Goal: Check status: Check status

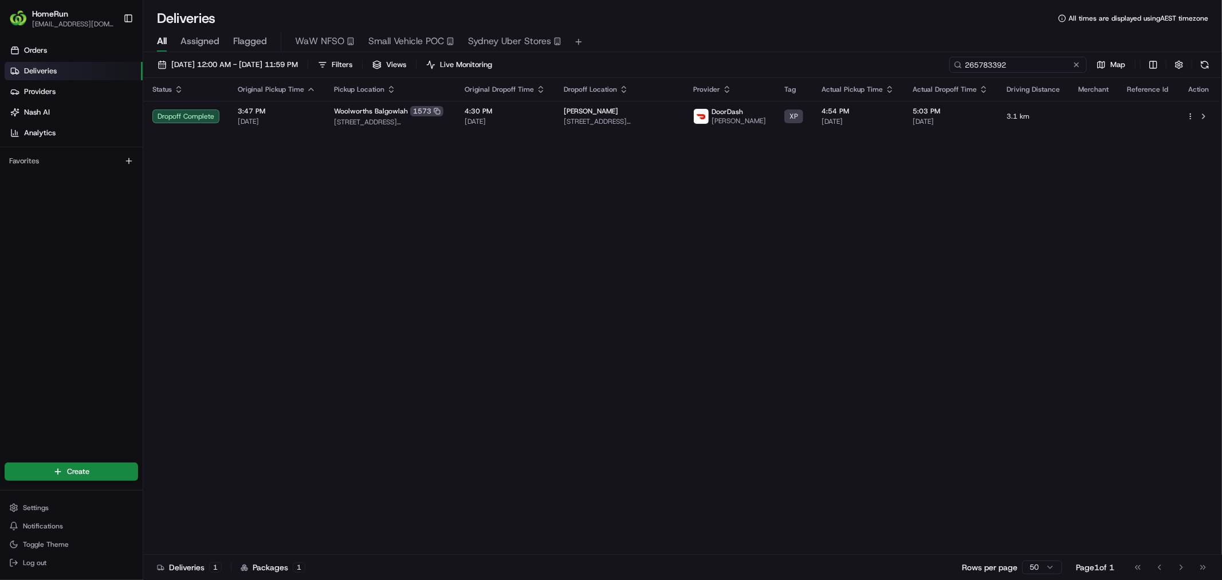
click at [1022, 66] on input "265783392" at bounding box center [1017, 65] width 137 height 16
drag, startPoint x: 1022, startPoint y: 66, endPoint x: 1010, endPoint y: 64, distance: 11.7
click at [1010, 64] on input "265783392" at bounding box center [1017, 65] width 137 height 16
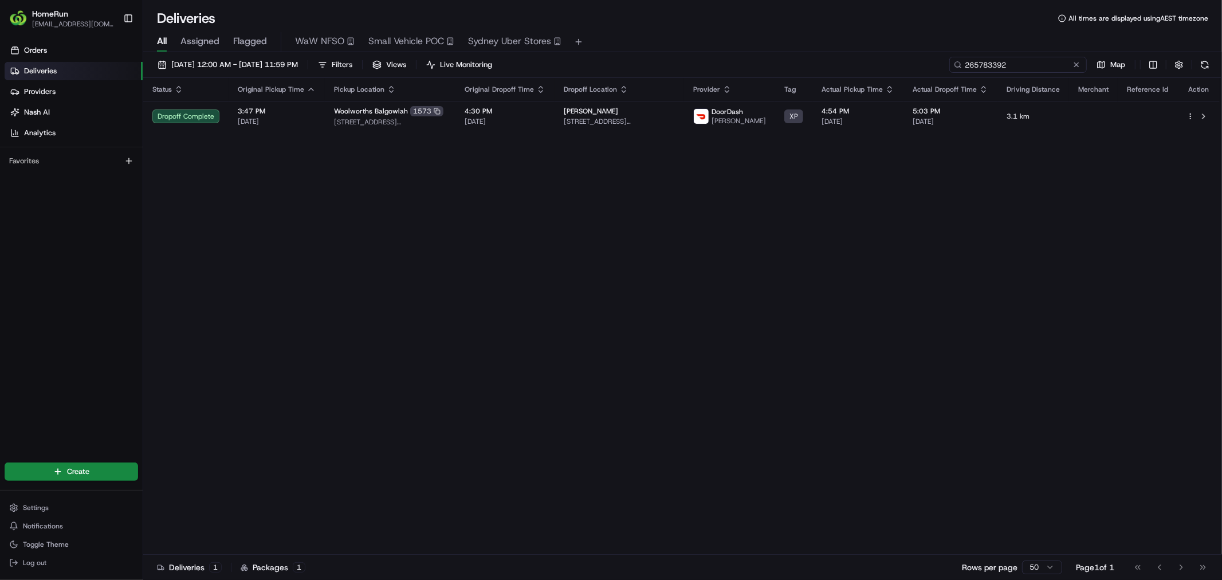
click at [1010, 64] on input "265783392" at bounding box center [1017, 65] width 137 height 16
paste input "682230"
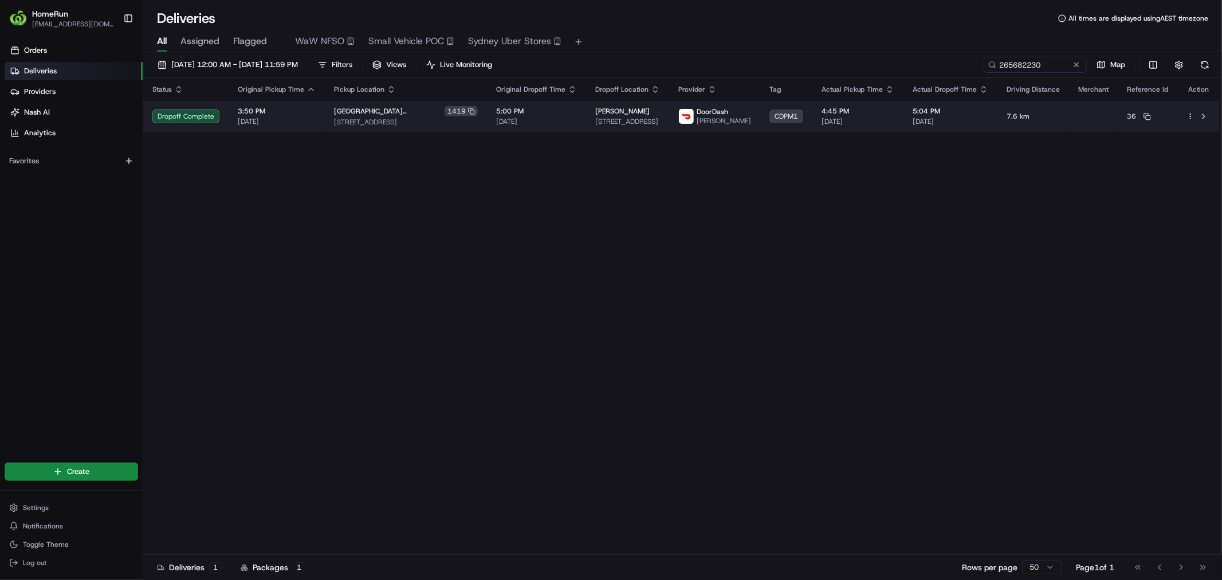
click at [549, 121] on td "5:00 PM 21/08/2025" at bounding box center [536, 116] width 99 height 31
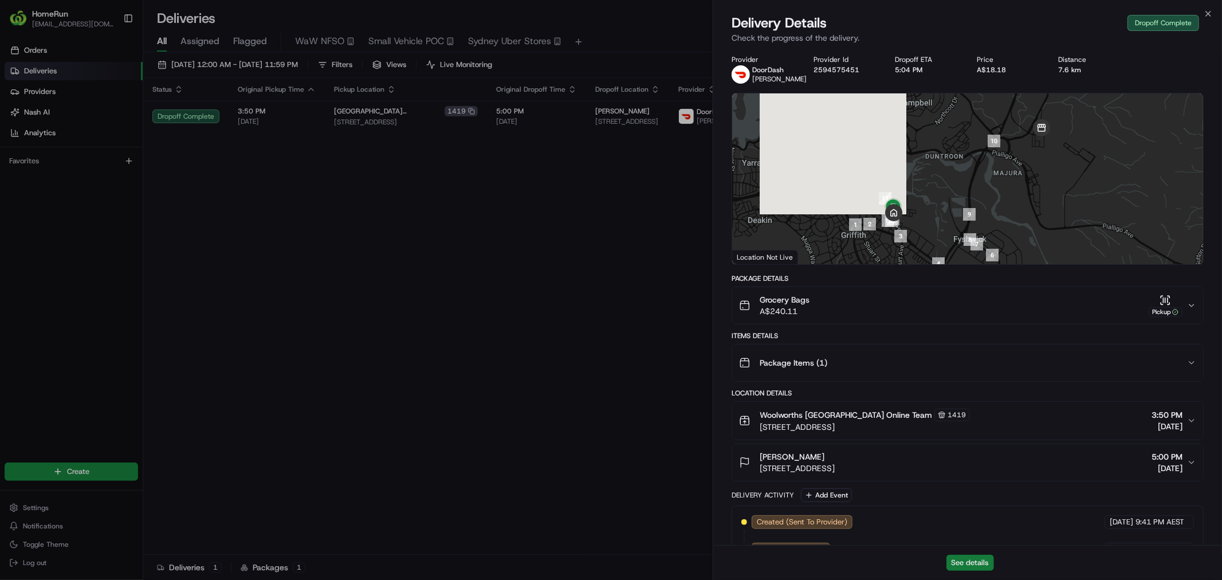
click at [982, 562] on button "See details" at bounding box center [970, 562] width 48 height 16
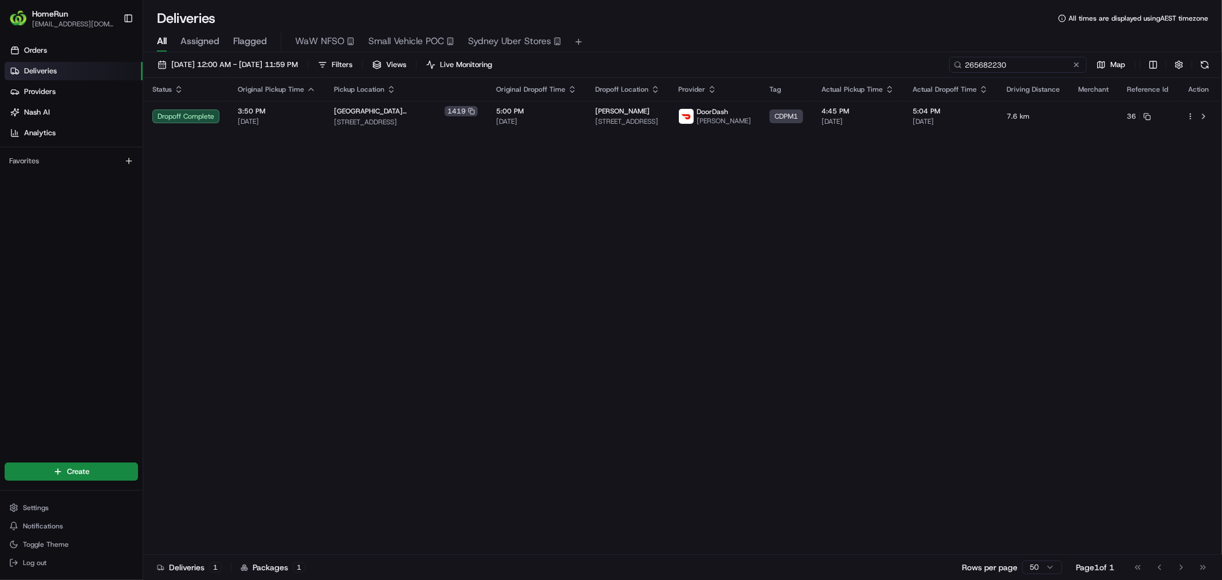
click at [1017, 64] on input "265682230" at bounding box center [1017, 65] width 137 height 16
paste input "4785158"
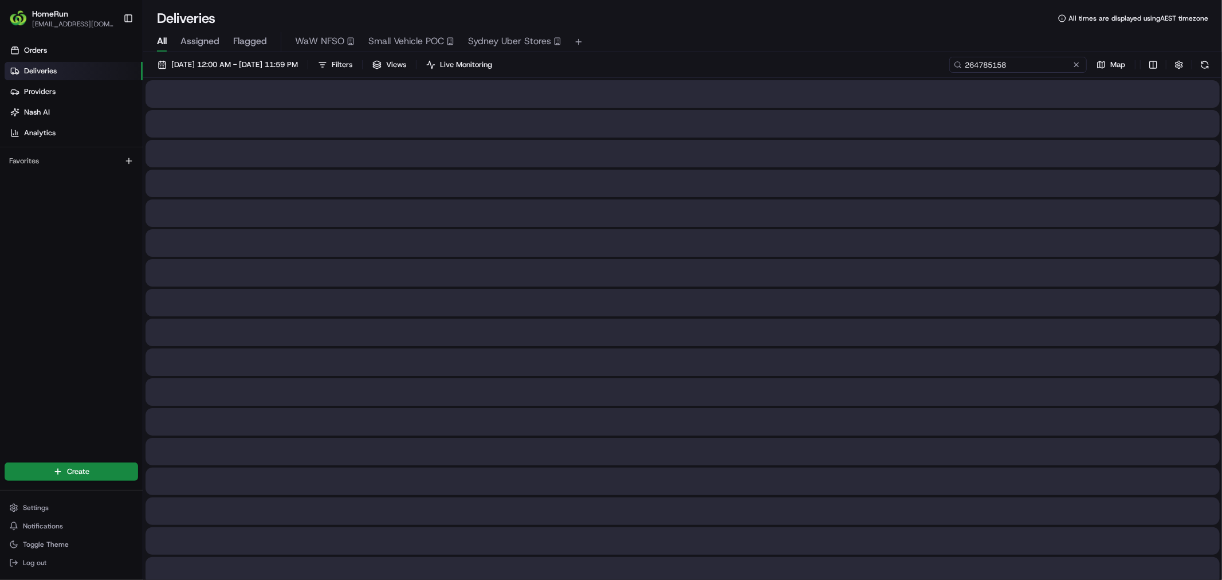
type input "264785158"
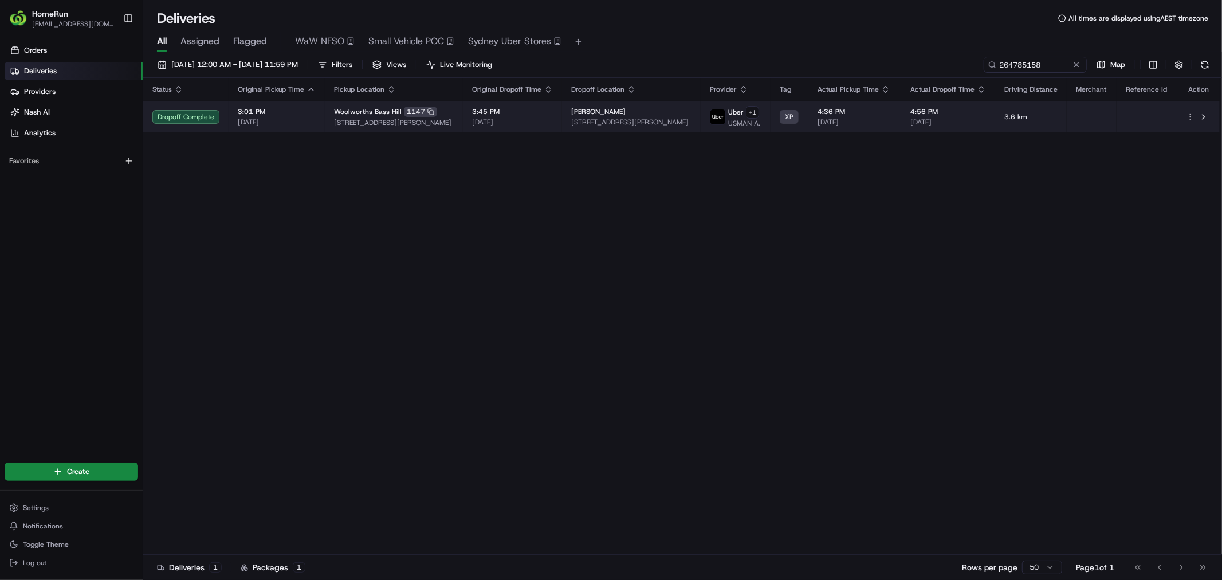
click at [562, 115] on td "3:45 PM 21/08/2025" at bounding box center [512, 116] width 99 height 31
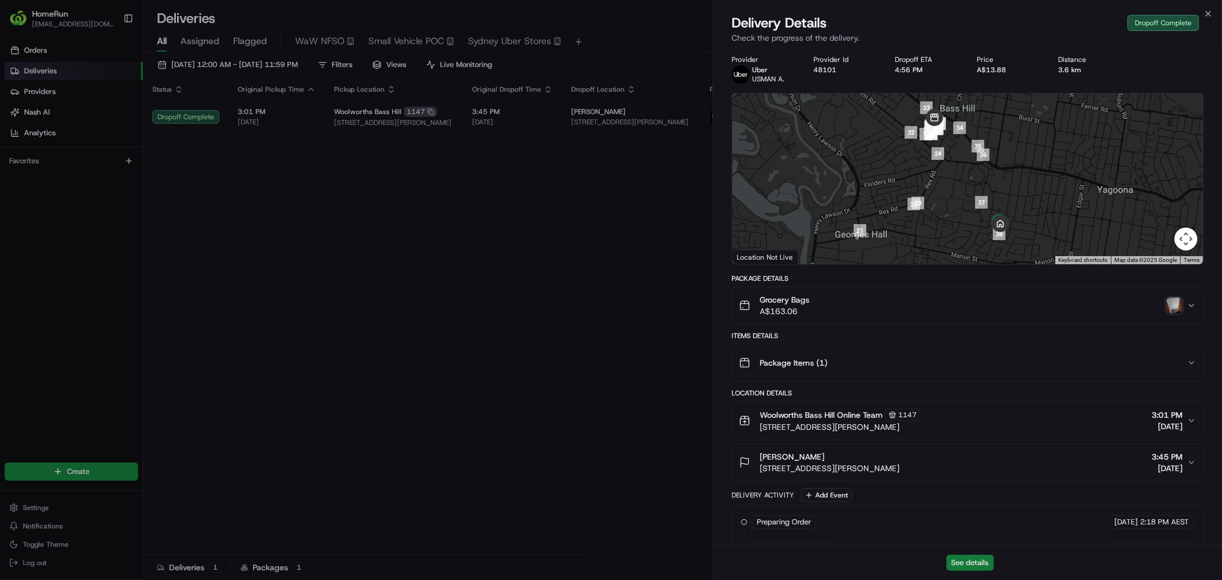
click at [980, 568] on button "See details" at bounding box center [970, 562] width 48 height 16
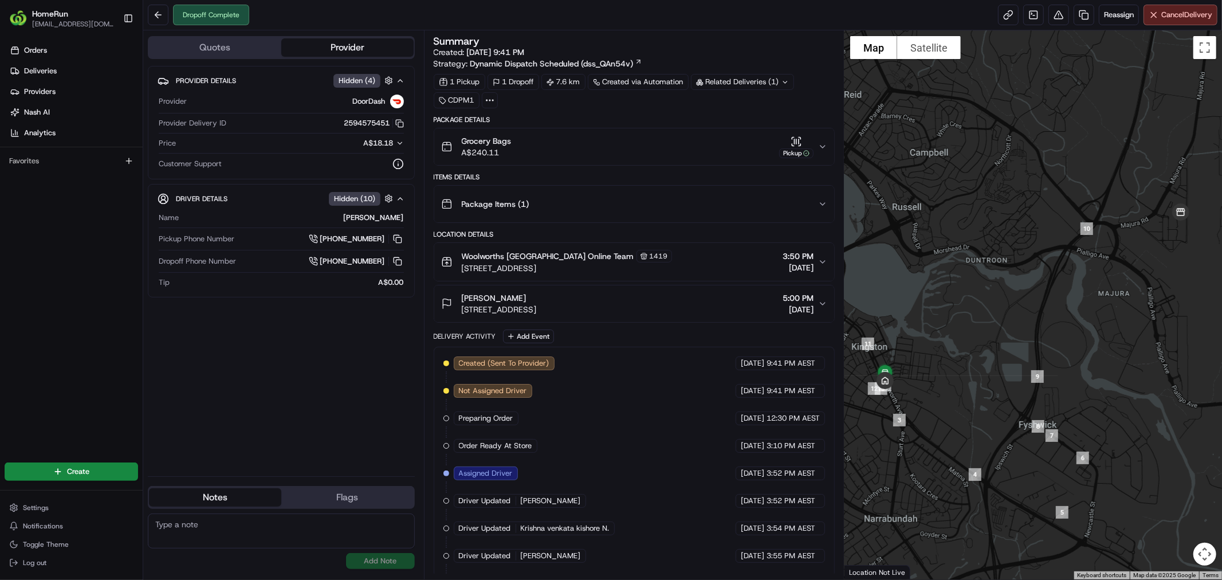
click at [727, 148] on div "Grocery Bags A$240.11 Pickup" at bounding box center [629, 146] width 377 height 23
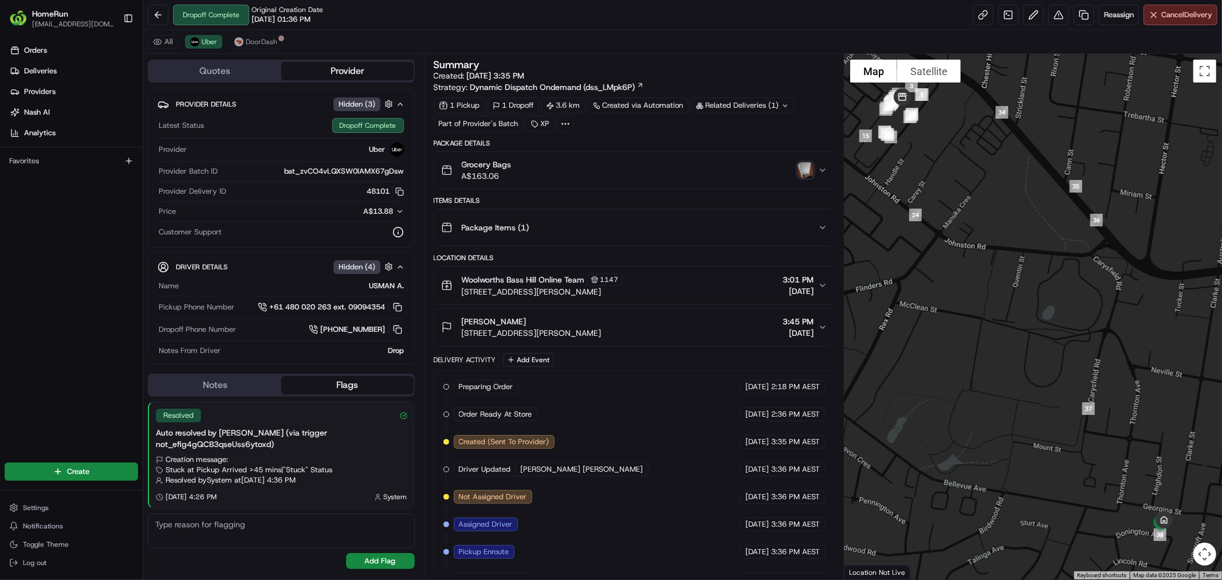
click at [758, 165] on div "Grocery Bags A$163.06" at bounding box center [629, 170] width 377 height 23
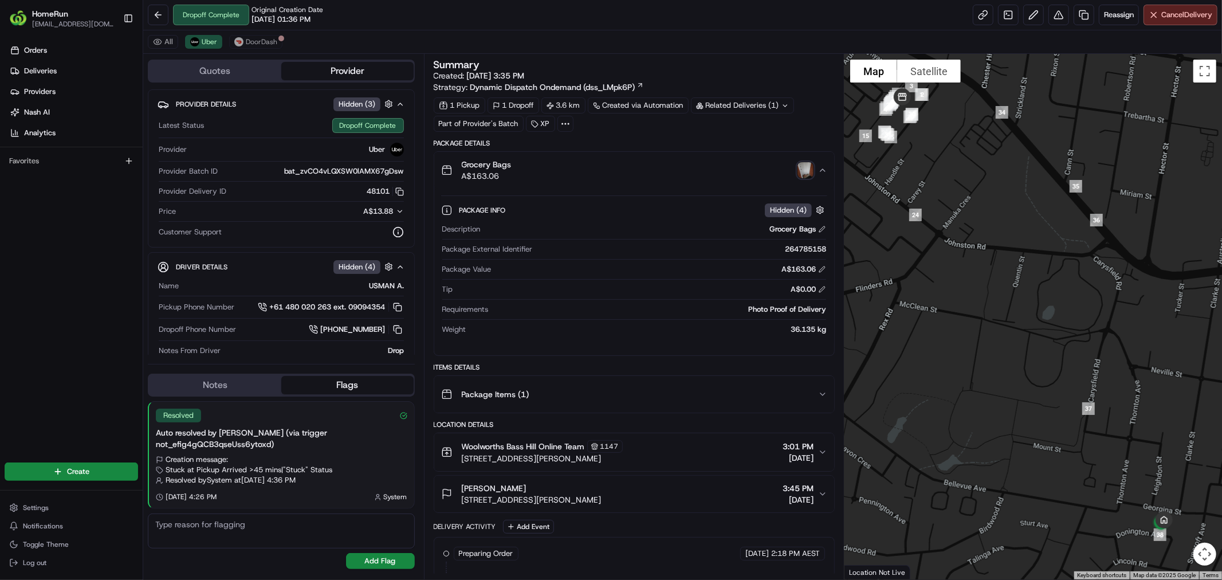
click at [803, 167] on img "button" at bounding box center [805, 170] width 16 height 16
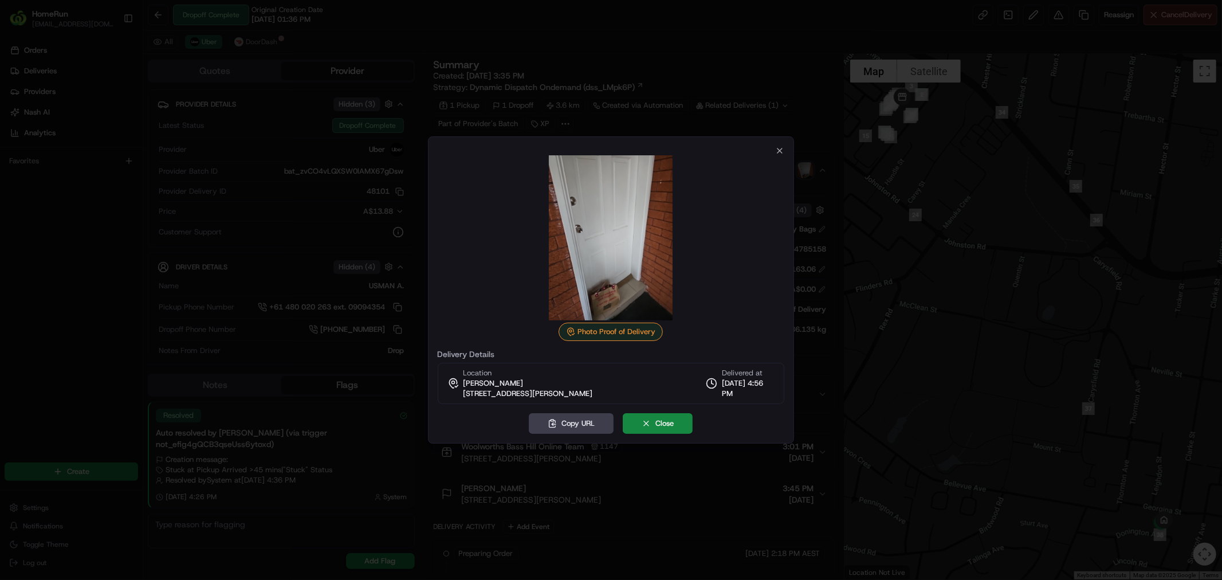
click at [704, 90] on div at bounding box center [611, 290] width 1222 height 580
